Goal: Task Accomplishment & Management: Use online tool/utility

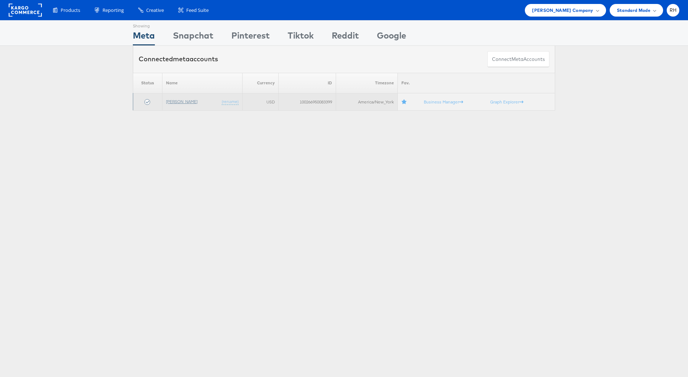
click at [178, 100] on link "[PERSON_NAME]" at bounding box center [181, 101] width 31 height 5
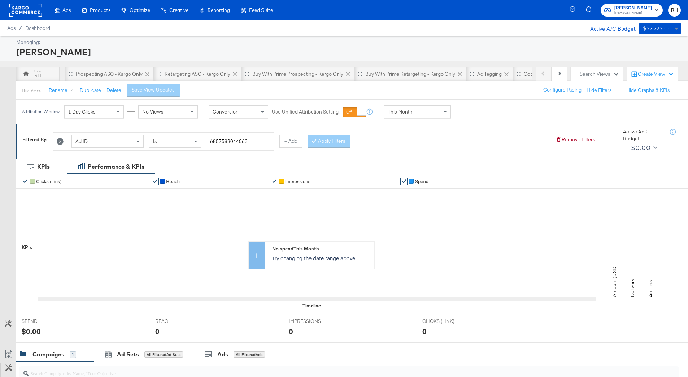
click at [245, 138] on input "6857583044063" at bounding box center [238, 141] width 62 height 13
click at [125, 138] on div "Ad ID" at bounding box center [107, 141] width 71 height 12
click at [216, 144] on input "search" at bounding box center [244, 141] width 74 height 13
type input "pdp"
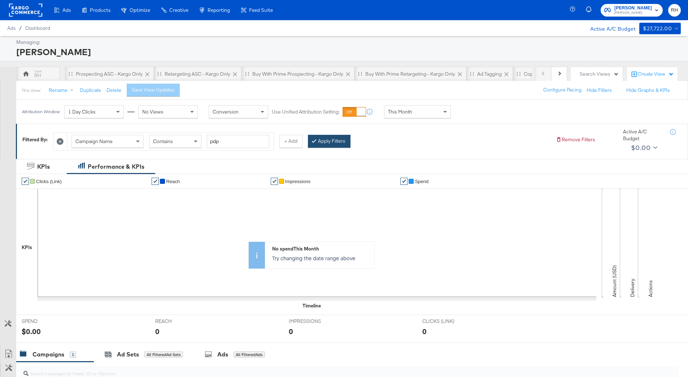
click at [313, 144] on div at bounding box center [315, 141] width 5 height 7
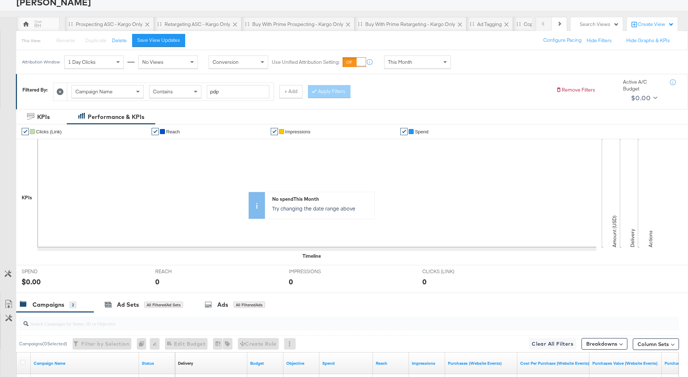
scroll to position [0, 0]
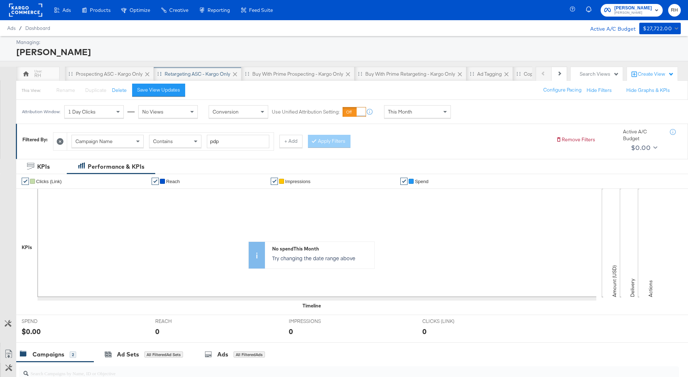
click at [193, 77] on div "Retargeting ASC - Kargo only" at bounding box center [198, 74] width 66 height 7
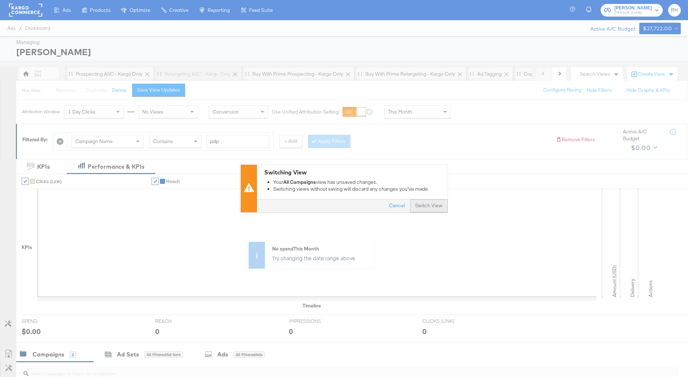
click at [422, 205] on button "Switch View" at bounding box center [429, 206] width 38 height 13
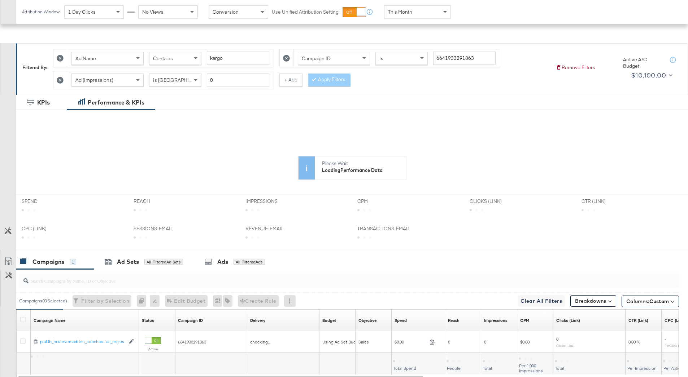
scroll to position [131, 0]
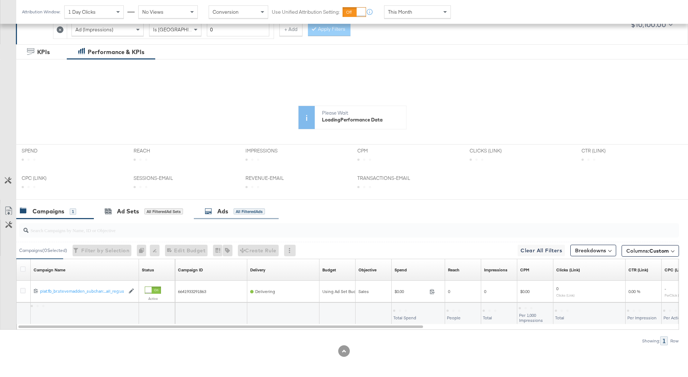
click at [237, 210] on div "All Filtered Ads" at bounding box center [248, 212] width 31 height 6
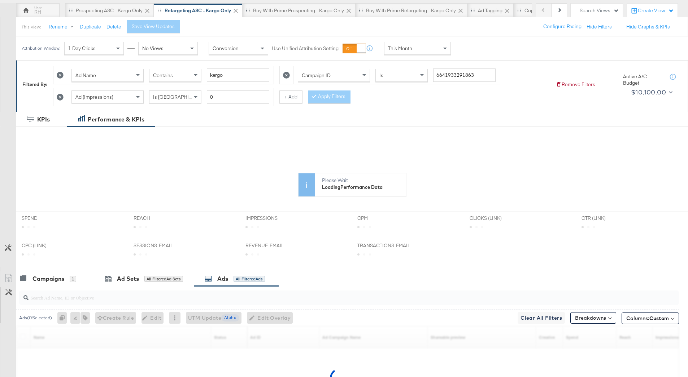
scroll to position [0, 0]
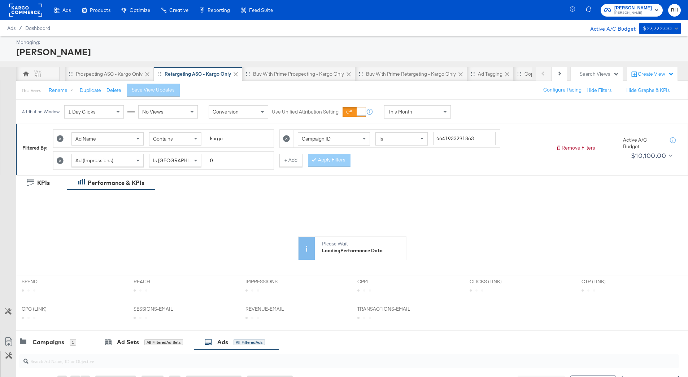
click at [240, 136] on input "kargo" at bounding box center [238, 138] width 62 height 13
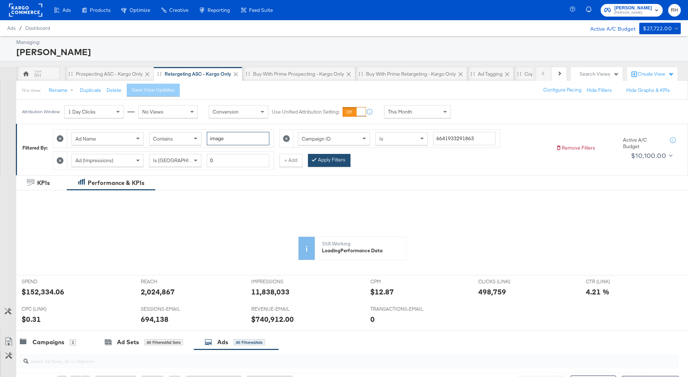
type input "image"
click at [319, 157] on button "Apply Filters" at bounding box center [329, 160] width 43 height 13
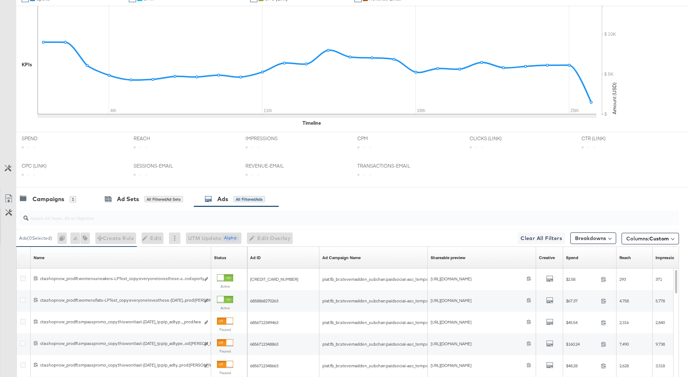
scroll to position [331, 0]
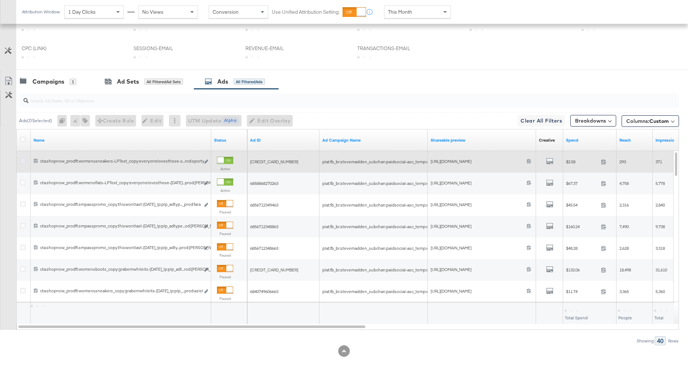
click at [23, 161] on icon at bounding box center [22, 160] width 5 height 5
click at [0, 0] on input "checkbox" at bounding box center [0, 0] width 0 height 0
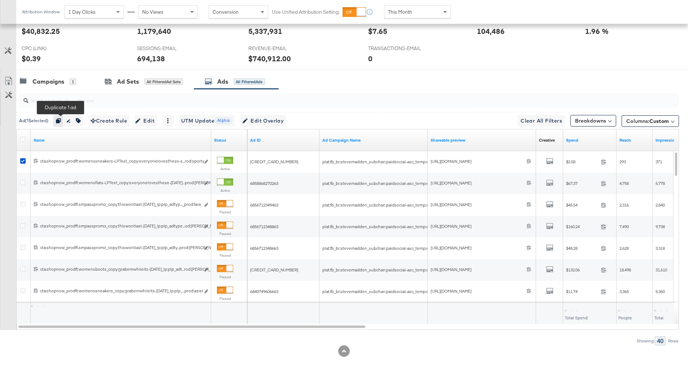
click at [61, 119] on icon "button" at bounding box center [58, 120] width 5 height 5
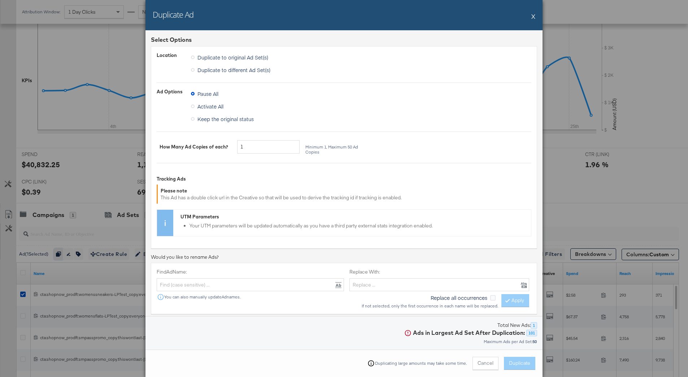
scroll to position [196, 0]
click at [485, 366] on button "Cancel" at bounding box center [485, 363] width 26 height 13
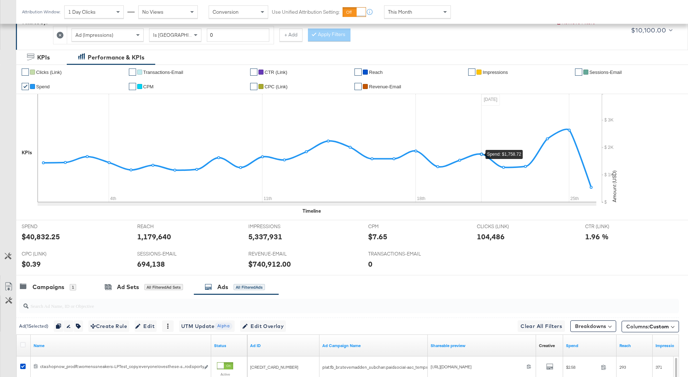
scroll to position [0, 0]
